Goal: Task Accomplishment & Management: Manage account settings

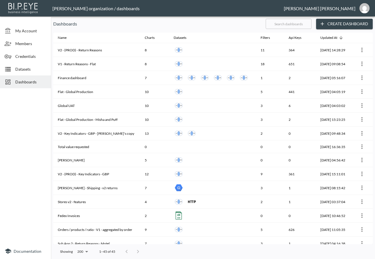
click at [282, 26] on input "text" at bounding box center [289, 24] width 46 height 14
type input "v2"
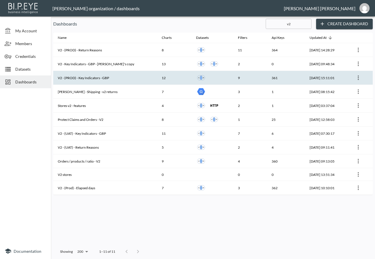
click at [119, 78] on th "V2 - (PROD) - Key Indicators - GBP" at bounding box center [105, 78] width 104 height 14
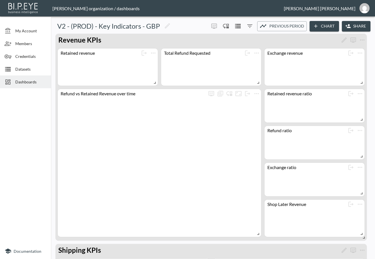
click at [350, 25] on button "Share" at bounding box center [356, 26] width 29 height 10
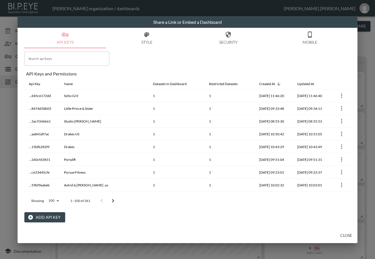
click at [154, 69] on div "Search api keys Search api keys API Keys and Permissions Api Key Name Datasets …" at bounding box center [187, 135] width 327 height 174
click at [40, 215] on button "Add API Key" at bounding box center [44, 217] width 41 height 10
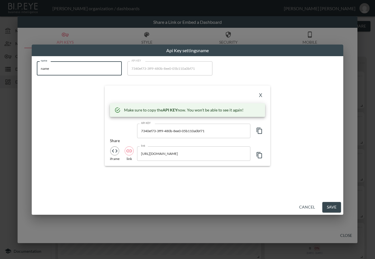
drag, startPoint x: 80, startPoint y: 66, endPoint x: 19, endPoint y: 77, distance: 62.5
click at [19, 75] on div "Api Key settings name name name name API KEY 7340ef73-3ff9-480b-8ee0-05b110a0bf…" at bounding box center [187, 129] width 375 height 259
paste input "Queens of Archiv"
type input "Queens of Archive"
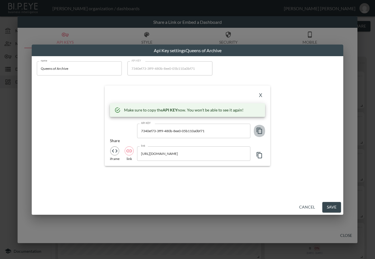
click at [258, 130] on icon "button" at bounding box center [259, 131] width 5 height 6
click at [179, 94] on div "X" at bounding box center [187, 95] width 155 height 9
click at [260, 93] on button "X" at bounding box center [260, 95] width 9 height 9
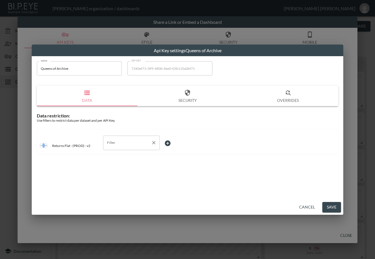
click at [142, 143] on input "Filter" at bounding box center [127, 142] width 43 height 9
click at [116, 176] on span "swap_id" at bounding box center [132, 173] width 48 height 5
type input "swap_id"
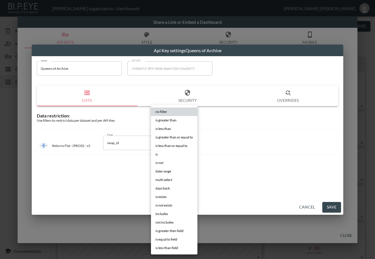
click at [175, 139] on body "BI.P.EYE, Interactive Analytics Dashboards - app [PERSON_NAME] organization / d…" at bounding box center [187, 129] width 375 height 259
click at [160, 155] on li "is" at bounding box center [174, 154] width 47 height 9
type input "is"
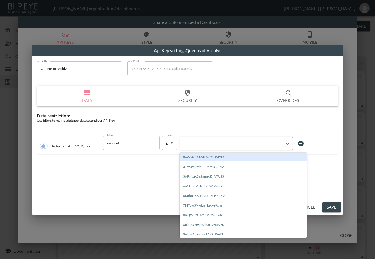
click at [203, 145] on div at bounding box center [231, 143] width 97 height 5
paste input "xfGGleEPG2kQ4SDHZNfI"
type input "xfGGleEPG2kQ4SDHZNfI"
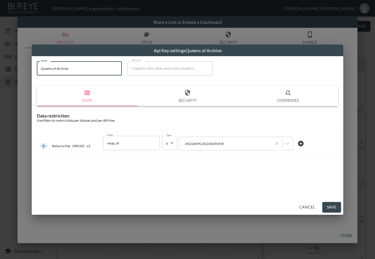
drag, startPoint x: 97, startPoint y: 68, endPoint x: 19, endPoint y: 74, distance: 78.8
click at [19, 71] on div "Api Key settings Queens of Archive name Queens of Archive name API KEY 7340ef73…" at bounding box center [187, 129] width 375 height 259
click at [337, 206] on button "Save" at bounding box center [332, 207] width 19 height 10
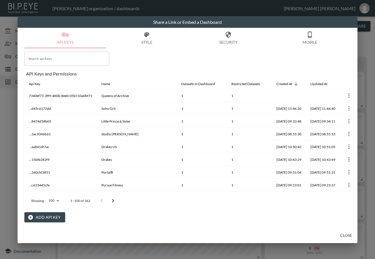
click at [347, 236] on button "Close" at bounding box center [346, 235] width 18 height 10
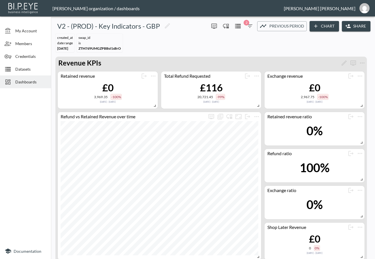
click at [30, 79] on span "Dashboards" at bounding box center [30, 82] width 31 height 6
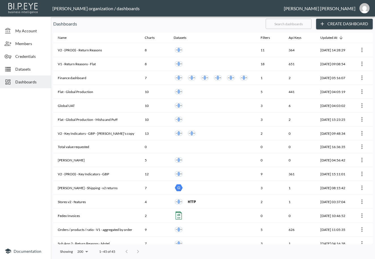
click at [293, 22] on input "text" at bounding box center [289, 24] width 46 height 14
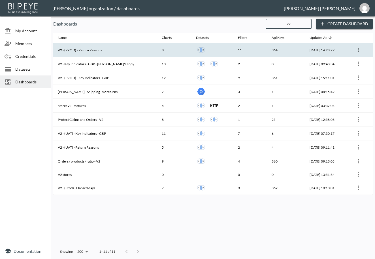
type input "v2"
click at [123, 48] on th "V2 - (PROD) - Return Reasons" at bounding box center [105, 50] width 104 height 14
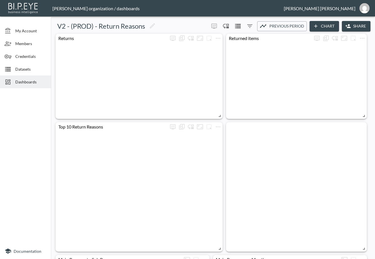
click at [355, 23] on button "Share" at bounding box center [356, 26] width 29 height 10
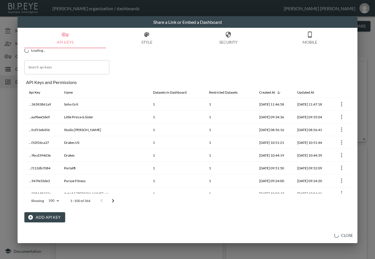
click at [45, 216] on button "Add API Key" at bounding box center [44, 217] width 41 height 10
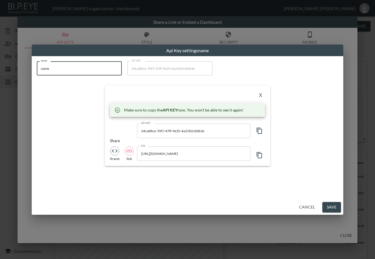
click at [19, 77] on div "Api Key settings name name name name API KEY 24ca88ce-70f7-47ff-9e35-4a3182cb0b…" at bounding box center [187, 129] width 375 height 259
paste input "Queens of Archiv"
type input "Queens of Archive"
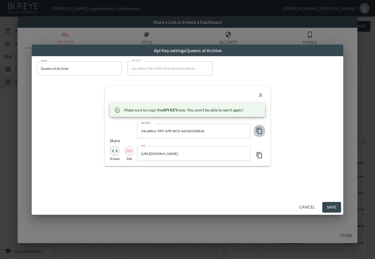
click at [259, 131] on icon "button" at bounding box center [259, 130] width 7 height 7
drag, startPoint x: 111, startPoint y: 88, endPoint x: 140, endPoint y: 88, distance: 28.6
click at [111, 88] on div "X Make sure to copy the API KEY now. You won't be able to see it again! API KEY…" at bounding box center [188, 126] width 166 height 80
click at [261, 94] on button "X" at bounding box center [260, 95] width 9 height 9
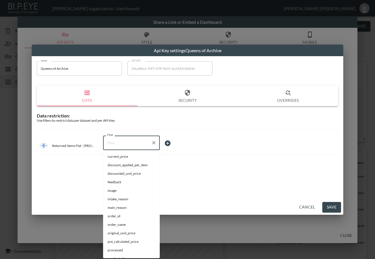
click at [130, 143] on input "Filter" at bounding box center [127, 142] width 43 height 9
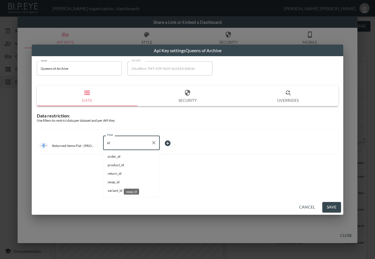
click at [120, 182] on span "swap_id" at bounding box center [132, 181] width 48 height 5
type input "swap_id"
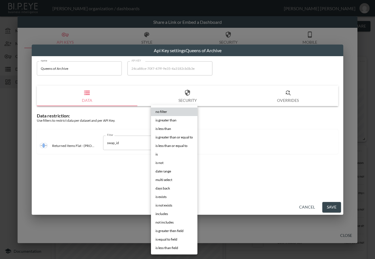
click at [180, 143] on body "BI.P.EYE, Interactive Analytics Dashboards - app [PERSON_NAME] organization / d…" at bounding box center [187, 129] width 375 height 259
click at [170, 153] on li "is" at bounding box center [174, 154] width 47 height 9
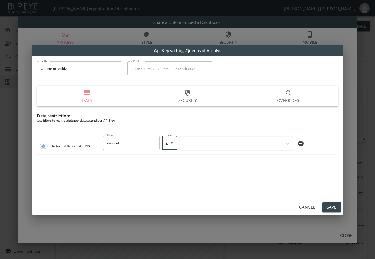
type input "is"
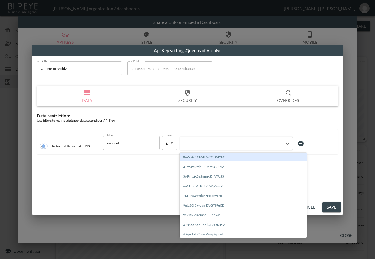
click at [203, 145] on div at bounding box center [231, 143] width 97 height 5
paste input "xfGGleEPG2kQ4SDHZNfI"
type input "xfGGleEPG2kQ4SDHZNfI"
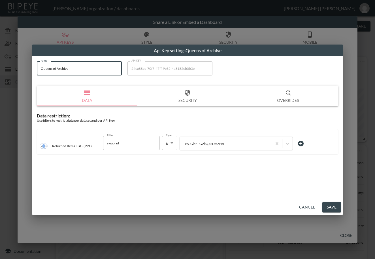
drag, startPoint x: 67, startPoint y: 68, endPoint x: 29, endPoint y: 71, distance: 38.7
click at [29, 71] on div "Api Key settings Queens of Archive name Queens of Archive name API KEY 24ca88ce…" at bounding box center [187, 129] width 375 height 259
drag, startPoint x: 331, startPoint y: 207, endPoint x: 331, endPoint y: 204, distance: 3.4
click at [331, 207] on button "Save" at bounding box center [332, 207] width 19 height 10
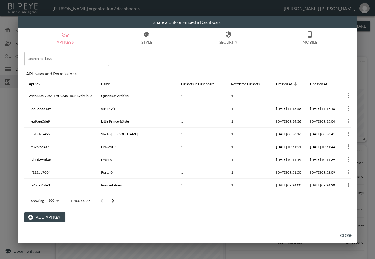
click at [345, 235] on button "Close" at bounding box center [346, 235] width 18 height 10
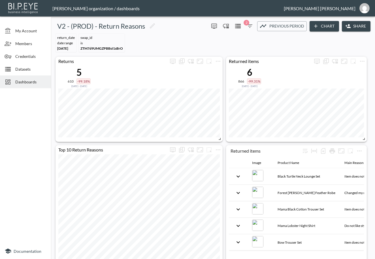
click at [30, 77] on div "Dashboards" at bounding box center [25, 81] width 51 height 13
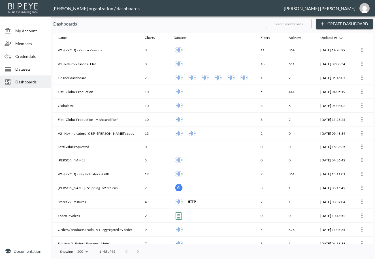
click at [301, 24] on input "text" at bounding box center [289, 24] width 46 height 14
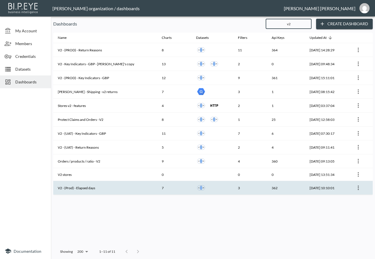
type input "v2"
click at [107, 186] on th "V2 - (Prod) - Elapsed days" at bounding box center [105, 188] width 104 height 14
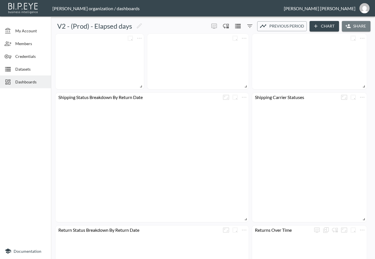
click at [352, 24] on button "Share" at bounding box center [356, 26] width 29 height 10
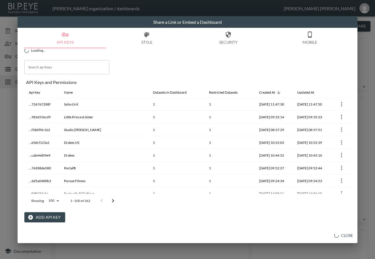
click at [34, 214] on button "Add API Key" at bounding box center [44, 217] width 41 height 10
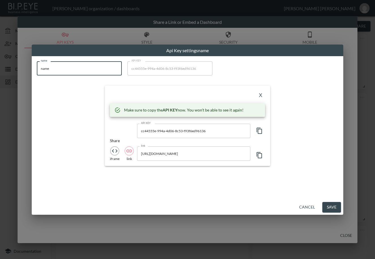
drag, startPoint x: 65, startPoint y: 72, endPoint x: 19, endPoint y: 73, distance: 46.5
click at [19, 73] on div "Api Key settings name name name name API KEY cc44555e-994a-4d06-8c53-f93f6ed961…" at bounding box center [187, 129] width 375 height 259
paste input "Queens of Archiv"
type input "Queens of Archive"
click at [260, 129] on icon "button" at bounding box center [259, 130] width 7 height 7
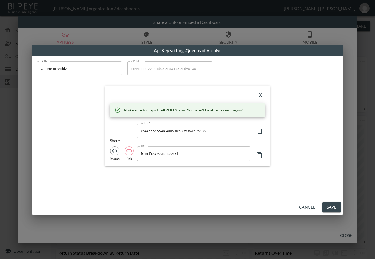
drag, startPoint x: 157, startPoint y: 92, endPoint x: 232, endPoint y: 91, distance: 74.6
click at [158, 92] on div "X" at bounding box center [187, 95] width 155 height 9
click at [260, 95] on button "X" at bounding box center [260, 95] width 9 height 9
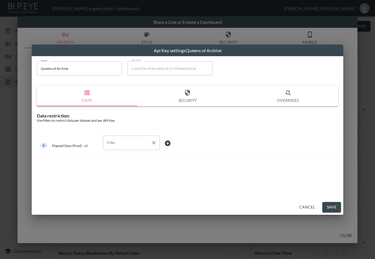
click at [132, 141] on input "Filter" at bounding box center [127, 142] width 43 height 9
click at [123, 164] on span "swap_id" at bounding box center [132, 164] width 48 height 5
type input "swap_id"
click at [177, 142] on body "BI.P.EYE, Interactive Analytics Dashboards - app [PERSON_NAME] organization / d…" at bounding box center [187, 129] width 375 height 259
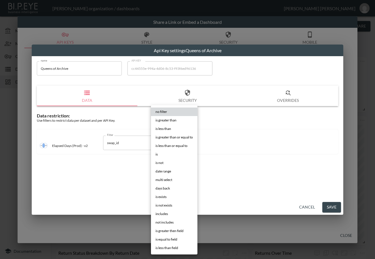
click at [163, 152] on li "is" at bounding box center [174, 154] width 47 height 9
type input "is"
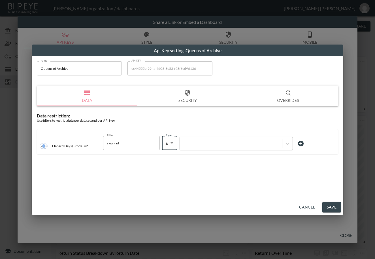
click at [207, 143] on div at bounding box center [231, 143] width 97 height 5
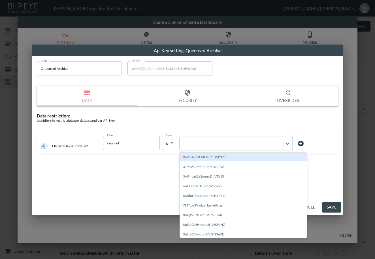
paste input "xfGGleEPG2kQ4SDHZNfI"
type input "xfGGleEPG2kQ4SDHZNfI"
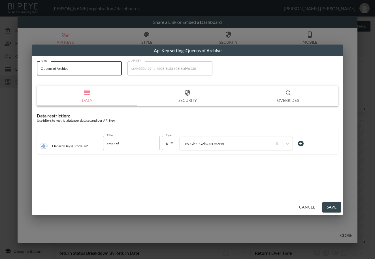
drag, startPoint x: 47, startPoint y: 72, endPoint x: 27, endPoint y: 77, distance: 20.1
click at [27, 76] on div "Api Key settings Queens of Archive name Queens of Archive name API KEY cc44555e…" at bounding box center [187, 129] width 375 height 259
click at [329, 205] on button "Save" at bounding box center [332, 207] width 19 height 10
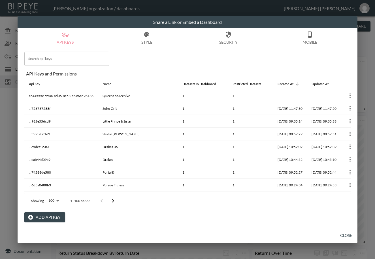
click at [345, 233] on button "Close" at bounding box center [346, 235] width 18 height 10
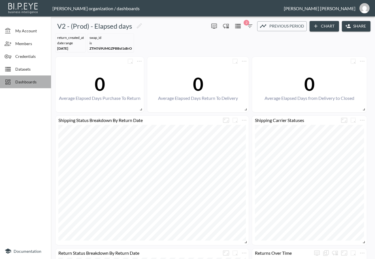
click at [22, 80] on span "Dashboards" at bounding box center [30, 82] width 31 height 6
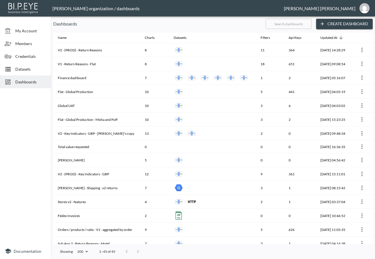
click at [302, 23] on input "text" at bounding box center [289, 24] width 46 height 14
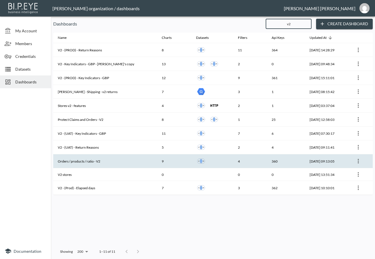
type input "v2"
click at [128, 160] on th "Orders / products / ratio - V2" at bounding box center [105, 161] width 104 height 14
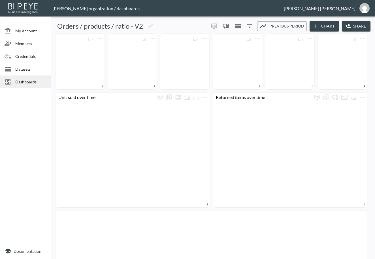
click at [352, 25] on button "Share" at bounding box center [356, 26] width 29 height 10
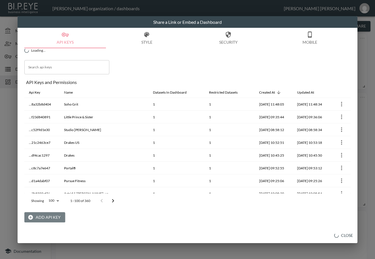
click at [32, 214] on icon "button" at bounding box center [31, 217] width 6 height 6
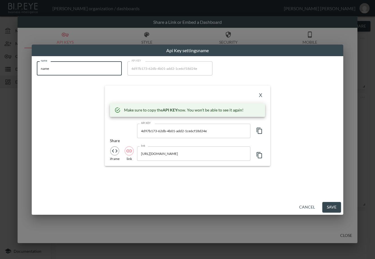
drag, startPoint x: 69, startPoint y: 67, endPoint x: 19, endPoint y: 77, distance: 51.4
click at [19, 77] on div "Api Key settings name name name name API KEY 4d97b173-62db-4b01-add2-1ce6cf18d2…" at bounding box center [187, 129] width 375 height 259
paste input "Queens of Archiv"
type input "Queens of Archive"
click at [258, 130] on icon "button" at bounding box center [259, 131] width 5 height 6
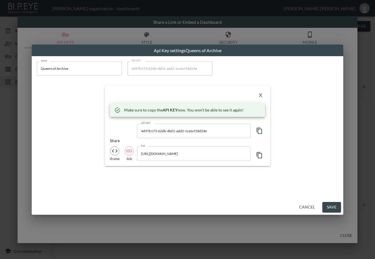
drag, startPoint x: 134, startPoint y: 93, endPoint x: 147, endPoint y: 92, distance: 12.6
click at [134, 93] on div "X" at bounding box center [187, 95] width 155 height 9
click at [261, 93] on button "X" at bounding box center [260, 95] width 9 height 9
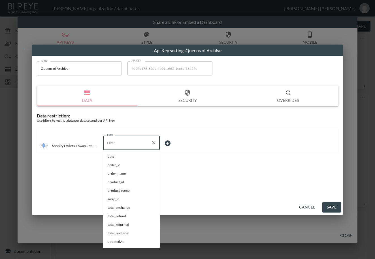
click at [129, 141] on input "Filter" at bounding box center [127, 142] width 43 height 9
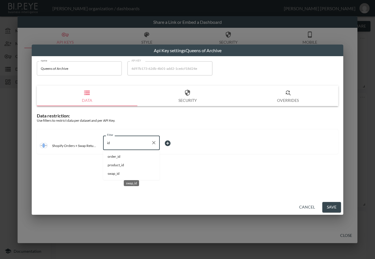
click at [120, 175] on span "swap_id" at bounding box center [132, 173] width 48 height 5
type input "swap_id"
click at [173, 146] on body "BI.P.EYE, Interactive Analytics Dashboards - app [PERSON_NAME] organization / d…" at bounding box center [187, 129] width 375 height 259
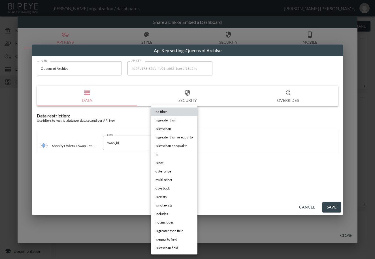
click at [170, 156] on li "is" at bounding box center [174, 154] width 47 height 9
type input "is"
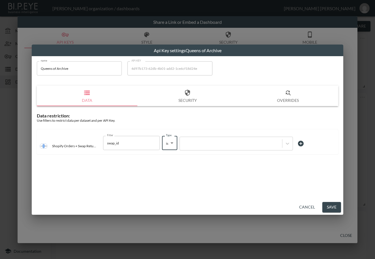
click at [216, 138] on div at bounding box center [236, 144] width 113 height 14
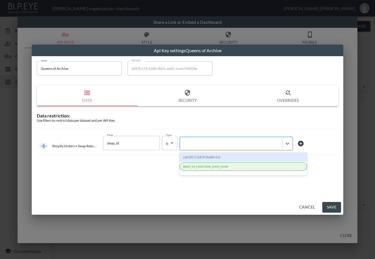
paste input "xfGGleEPG2kQ4SDHZNfI"
type input "xfGGleEPG2kQ4SDHZNfI"
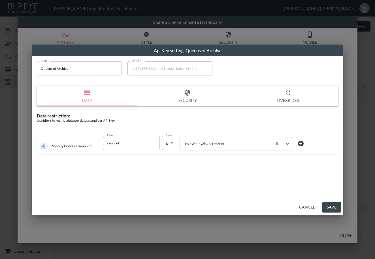
click at [332, 206] on button "Save" at bounding box center [332, 207] width 19 height 10
